Goal: Find specific page/section

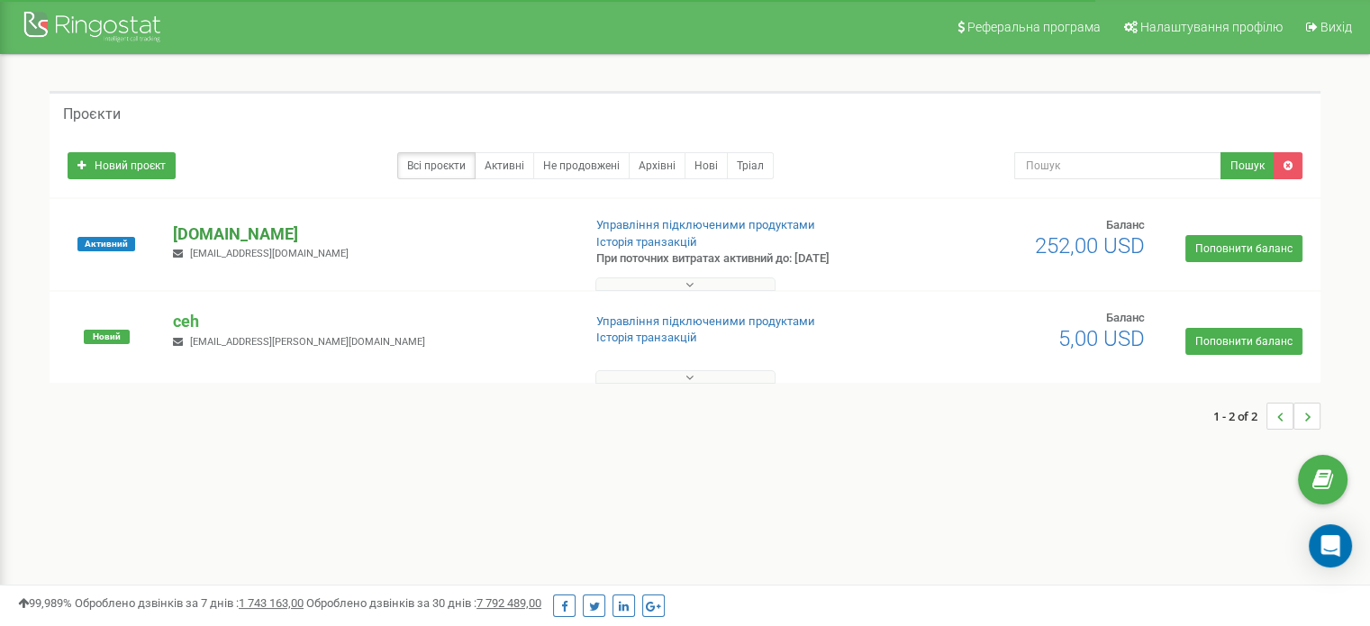
click at [204, 226] on p "[DOMAIN_NAME]" at bounding box center [370, 233] width 394 height 23
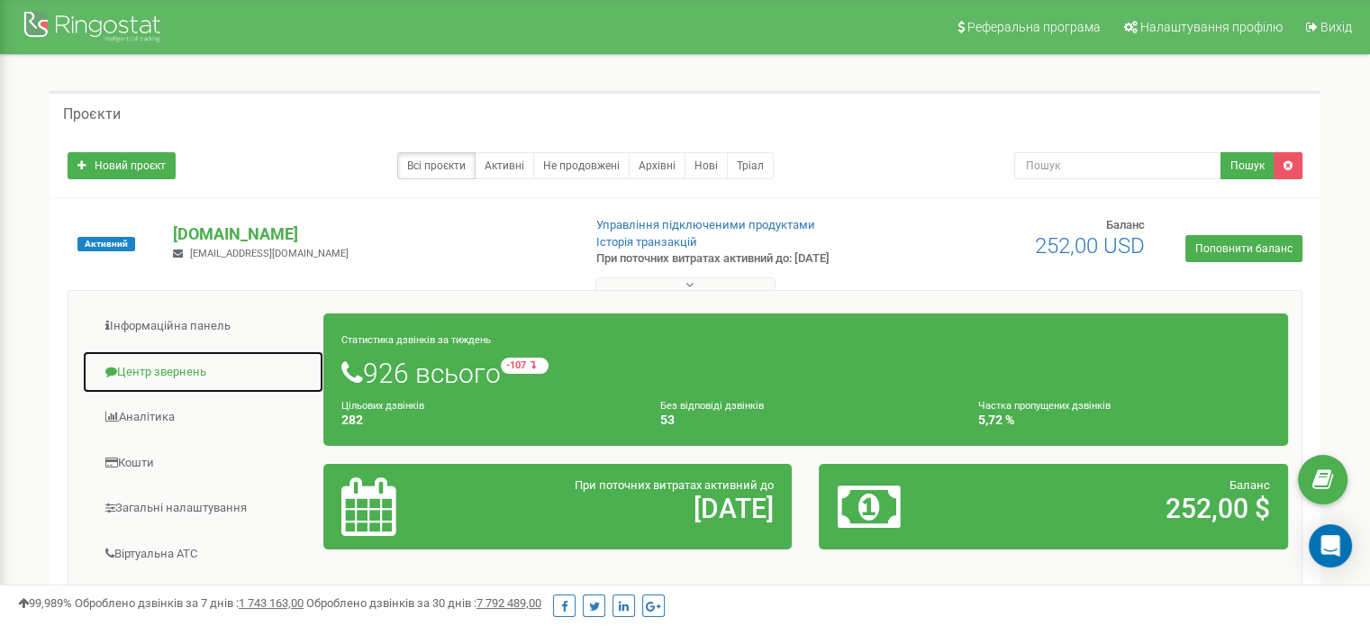
click at [195, 371] on link "Центр звернень" at bounding box center [203, 372] width 242 height 44
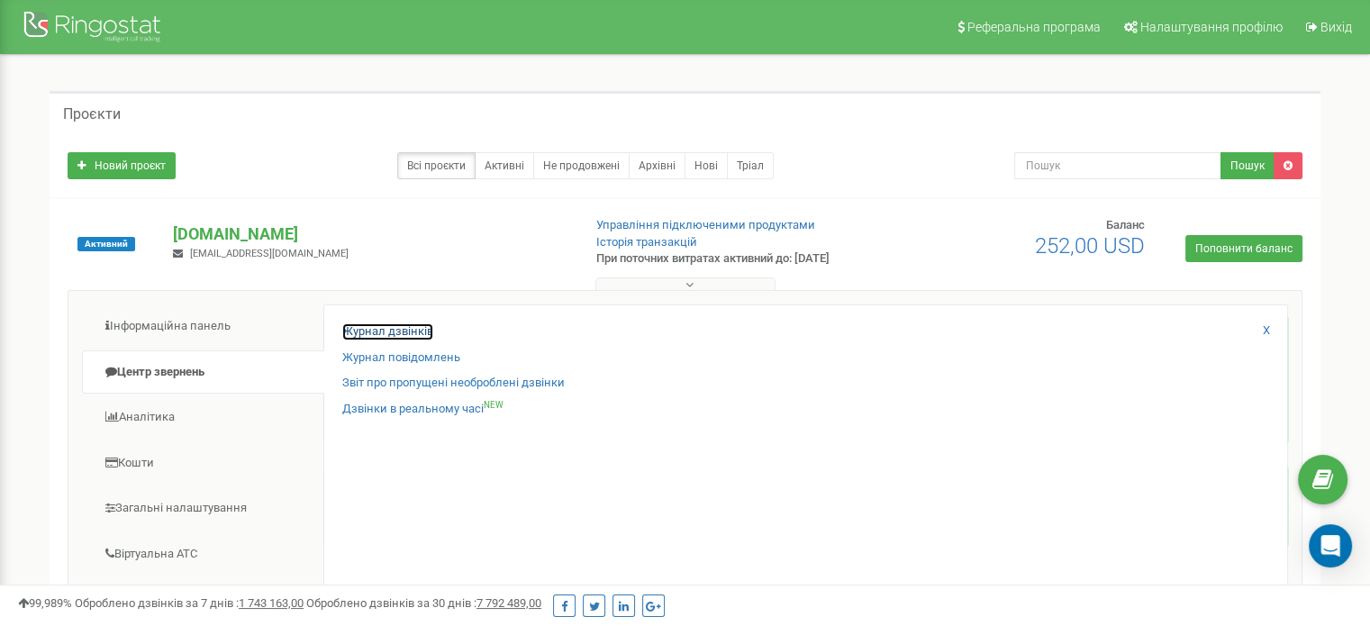
click at [412, 324] on link "Журнал дзвінків" at bounding box center [387, 331] width 91 height 17
